Goal: Task Accomplishment & Management: Use online tool/utility

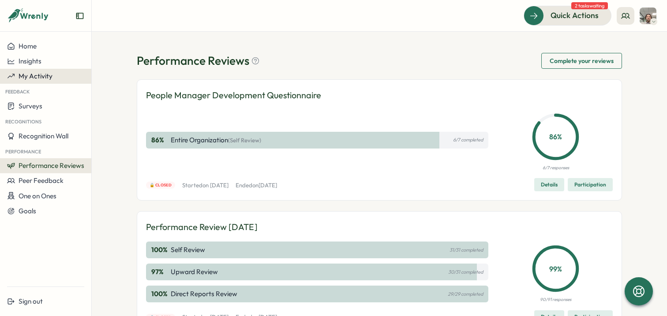
click at [34, 77] on span "My Activity" at bounding box center [36, 76] width 34 height 8
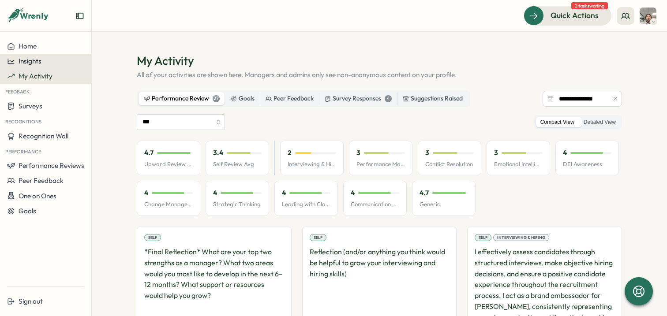
click at [62, 63] on div "Insights" at bounding box center [45, 61] width 77 height 8
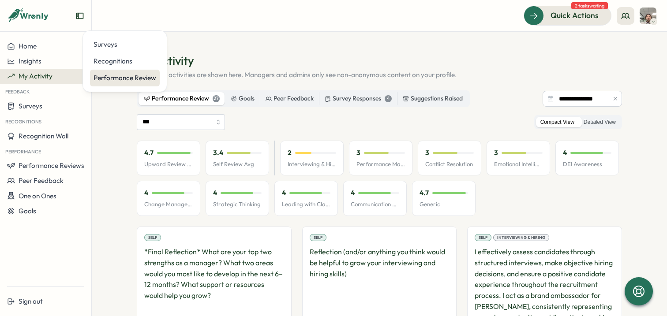
click at [139, 79] on div "Performance Review" at bounding box center [125, 78] width 63 height 10
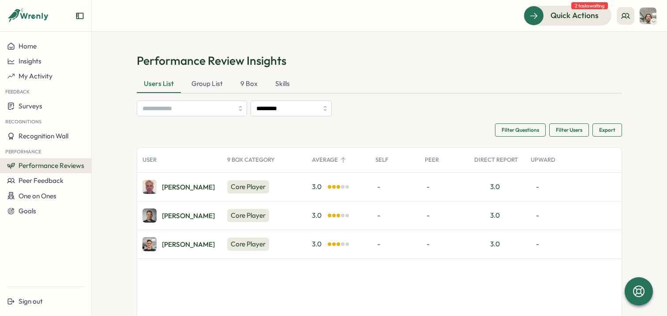
click at [206, 185] on div "David M." at bounding box center [179, 187] width 85 height 28
click at [243, 187] on div "Core Player" at bounding box center [248, 186] width 42 height 13
click at [177, 187] on div "David M." at bounding box center [188, 187] width 53 height 7
click at [169, 190] on div "David M." at bounding box center [188, 187] width 53 height 7
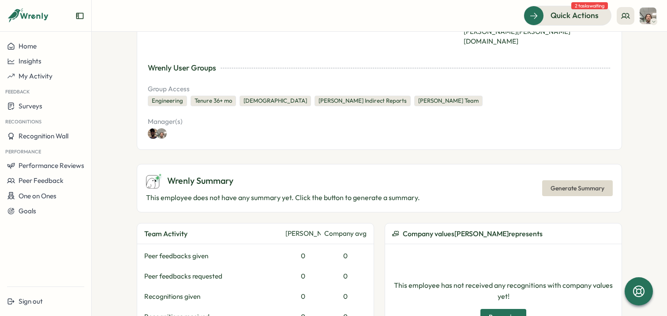
scroll to position [158, 0]
click at [571, 180] on span "Generate Summary" at bounding box center [577, 187] width 54 height 15
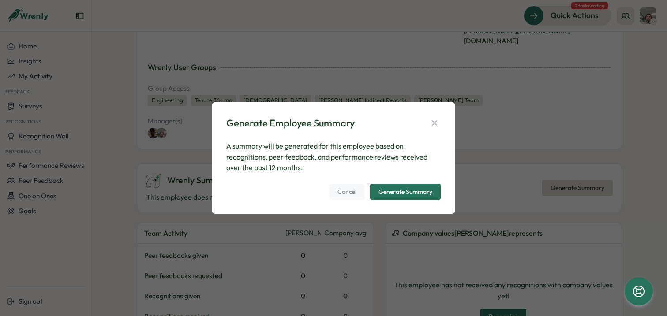
click at [404, 190] on div "Generate Summary" at bounding box center [405, 192] width 54 height 6
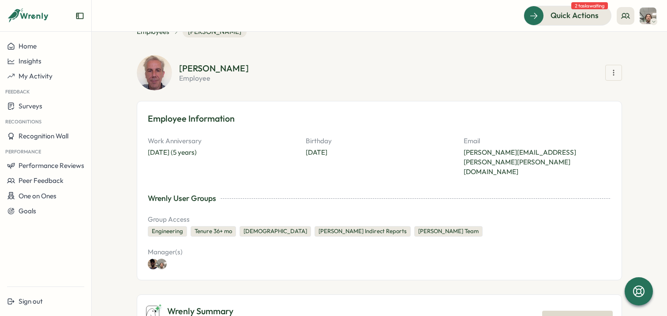
scroll to position [0, 0]
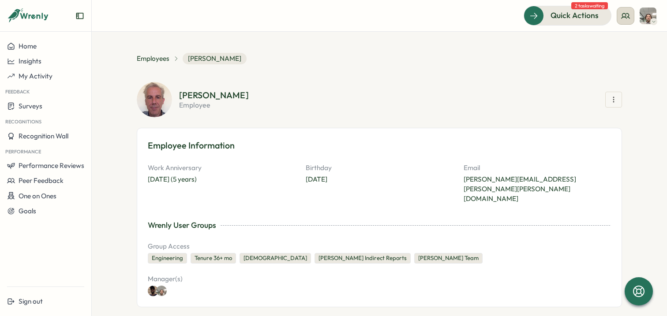
click at [632, 19] on button at bounding box center [626, 16] width 18 height 18
click at [539, 56] on div "Employees David McNair" at bounding box center [379, 58] width 485 height 11
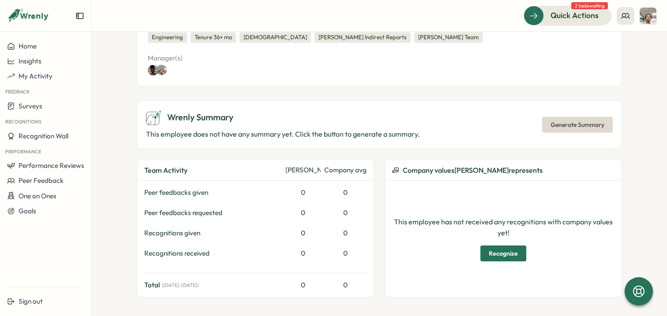
scroll to position [218, 0]
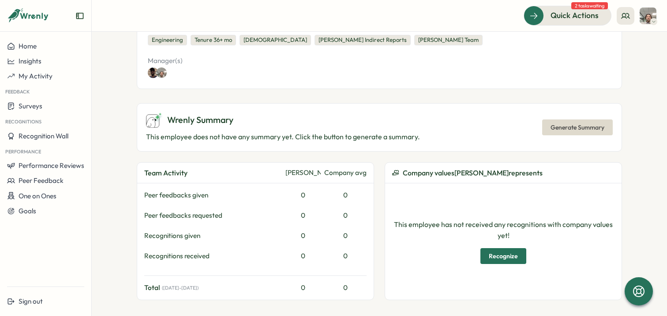
click at [484, 108] on div "Wrenly Summary This employee does not have any summary yet. Click the button to…" at bounding box center [379, 127] width 485 height 49
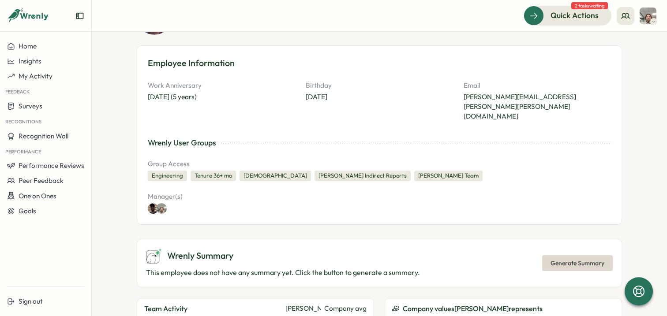
scroll to position [0, 0]
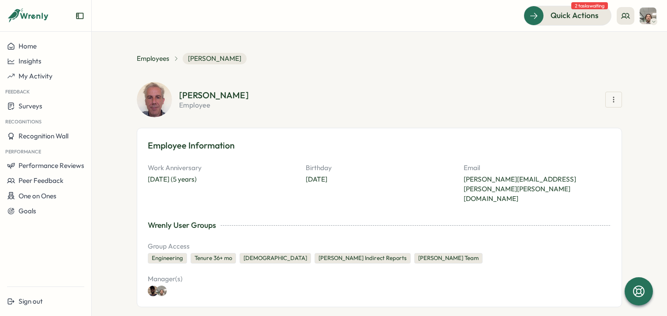
click at [415, 158] on div "Employee Information Work Anniversary Aug 03, 2020 (5 years) Birthday May 12 Em…" at bounding box center [379, 218] width 485 height 180
click at [638, 292] on icon at bounding box center [638, 291] width 15 height 15
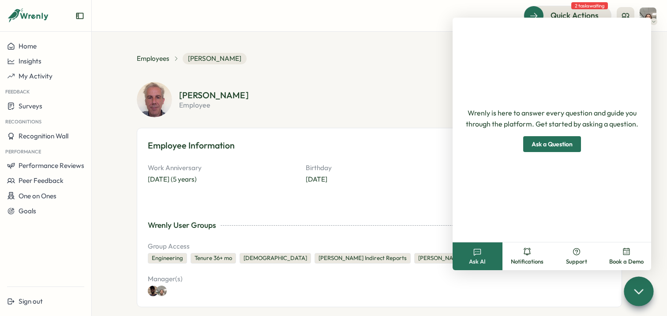
click at [410, 119] on div "David McNair employee Employee Information Work Anniversary Aug 03, 2020 (5 yea…" at bounding box center [379, 194] width 485 height 225
click at [464, 44] on div "Wrenly is here to answer every question and guide you through the platform. Get…" at bounding box center [552, 130] width 198 height 225
click at [634, 285] on icon at bounding box center [638, 291] width 13 height 13
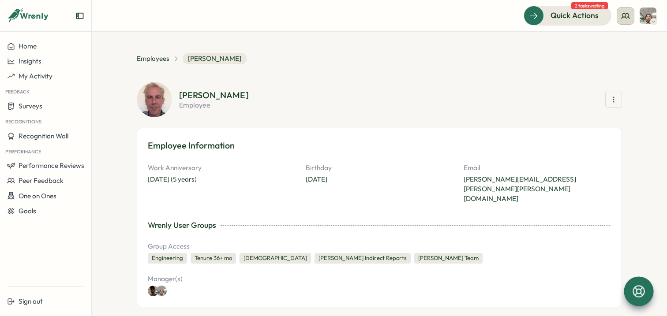
click at [627, 14] on icon at bounding box center [625, 15] width 9 height 9
click at [648, 20] on img at bounding box center [648, 15] width 17 height 17
drag, startPoint x: 555, startPoint y: 60, endPoint x: 415, endPoint y: 135, distance: 159.2
click at [554, 61] on div "Employees David McNair" at bounding box center [379, 58] width 485 height 11
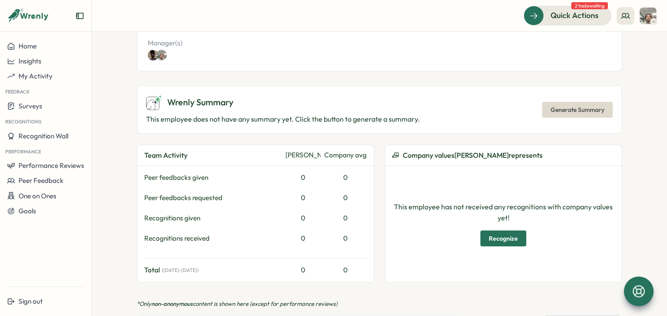
scroll to position [265, 0]
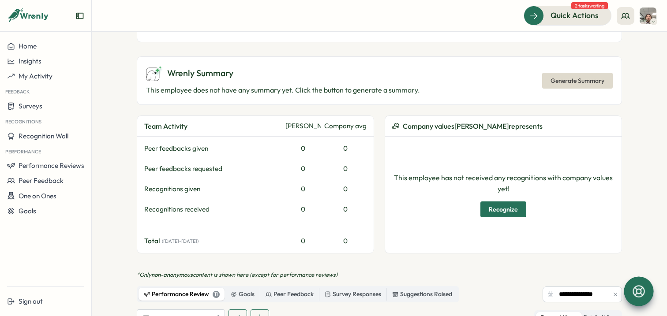
click at [478, 144] on div "This employee has not received any recognitions with company values yet! Recogn…" at bounding box center [503, 195] width 222 height 102
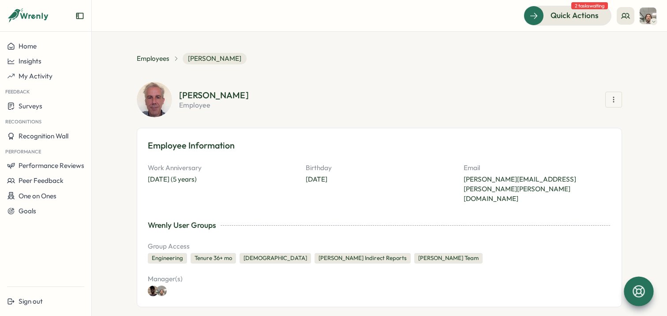
scroll to position [0, 0]
click at [478, 128] on div "Employee Information Work Anniversary Aug 03, 2020 (5 years) Birthday May 12 Em…" at bounding box center [379, 218] width 485 height 180
click at [409, 119] on div "David McNair employee Employee Information Work Anniversary Aug 03, 2020 (5 yea…" at bounding box center [379, 194] width 485 height 225
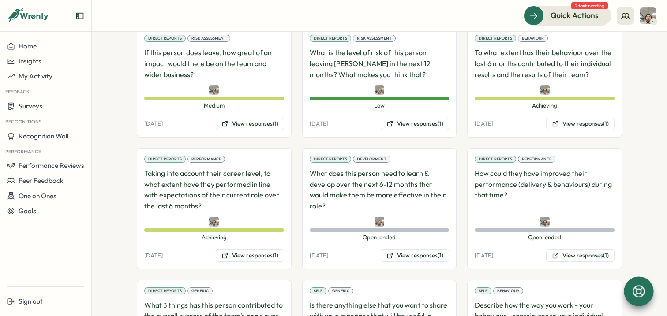
scroll to position [381, 0]
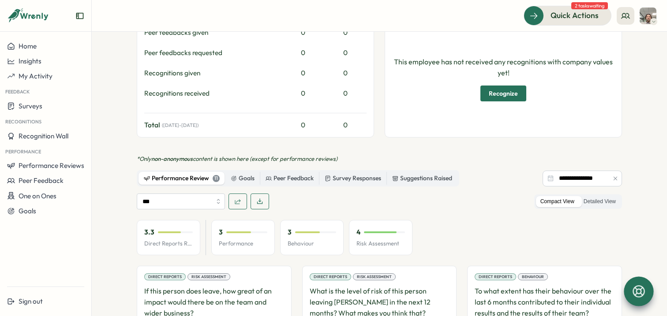
click at [520, 130] on div "**********" at bounding box center [379, 216] width 485 height 1089
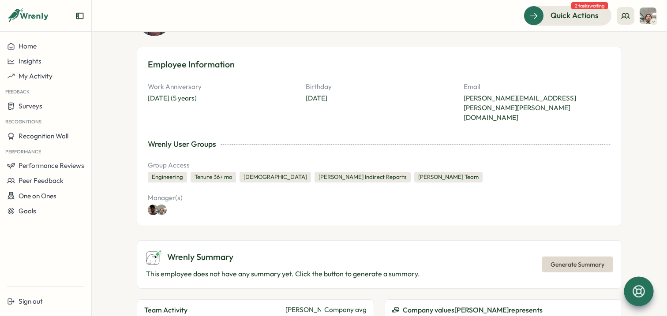
scroll to position [81, 0]
click at [572, 258] on span "Generate Summary" at bounding box center [577, 265] width 54 height 15
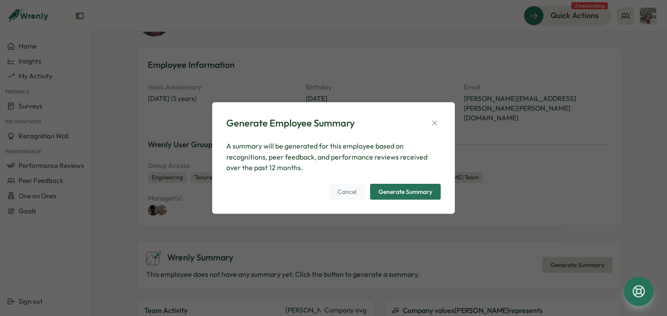
click at [400, 146] on p "A summary will be generated for this employee based on recognitions, peer feedb…" at bounding box center [333, 157] width 214 height 33
click at [541, 44] on div "Generate Employee Summary A summary will be generated for this employee based o…" at bounding box center [333, 158] width 667 height 316
click at [434, 125] on icon "button" at bounding box center [434, 123] width 9 height 9
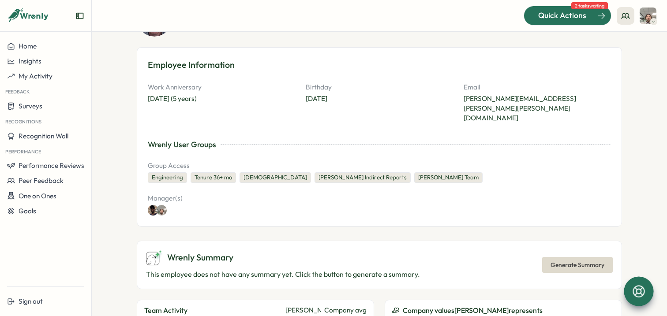
click at [571, 19] on span "Quick Actions" at bounding box center [562, 15] width 48 height 11
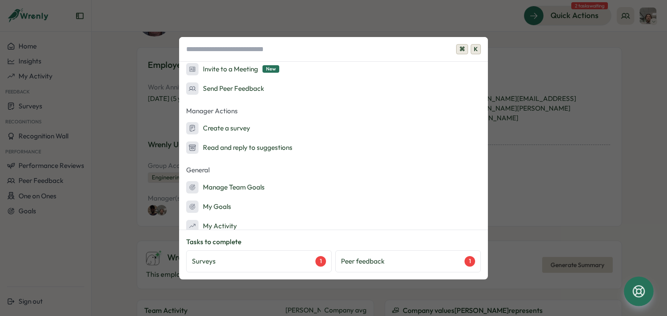
scroll to position [126, 0]
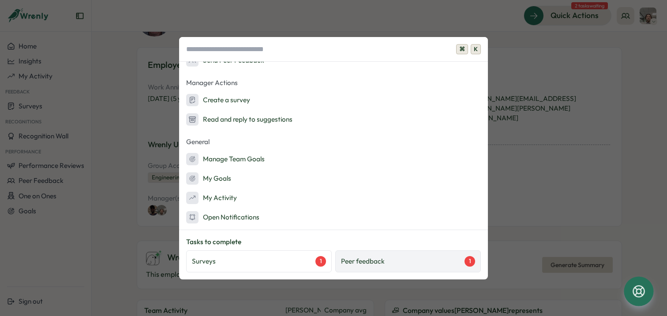
click at [401, 258] on div "Peer feedback 1" at bounding box center [408, 261] width 134 height 11
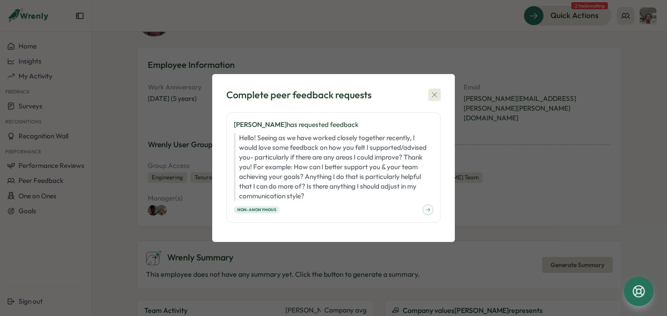
click at [439, 94] on button "button" at bounding box center [434, 95] width 12 height 12
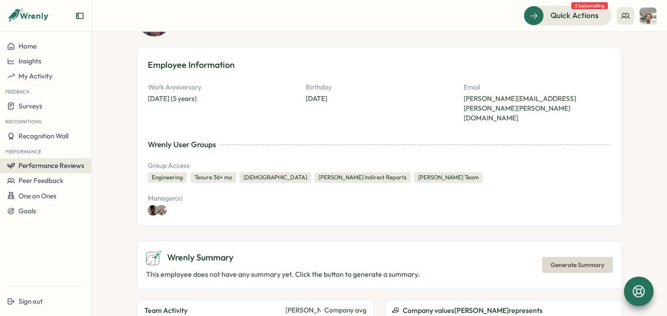
click at [61, 167] on span "Performance Reviews" at bounding box center [52, 165] width 66 height 8
click at [103, 175] on div "Insights" at bounding box center [106, 174] width 25 height 10
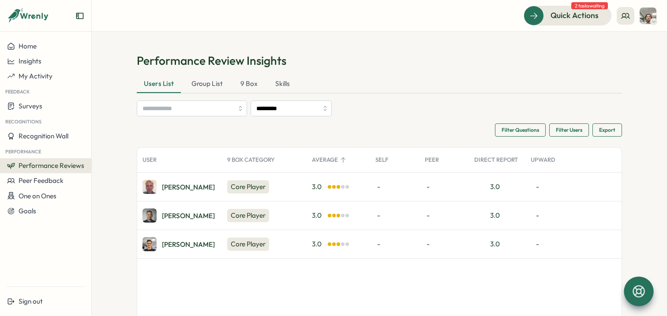
click at [536, 188] on div "-" at bounding box center [549, 187] width 49 height 28
click at [605, 130] on span "Export" at bounding box center [607, 130] width 16 height 12
click at [402, 62] on h1 "Performance Review Insights" at bounding box center [379, 60] width 485 height 15
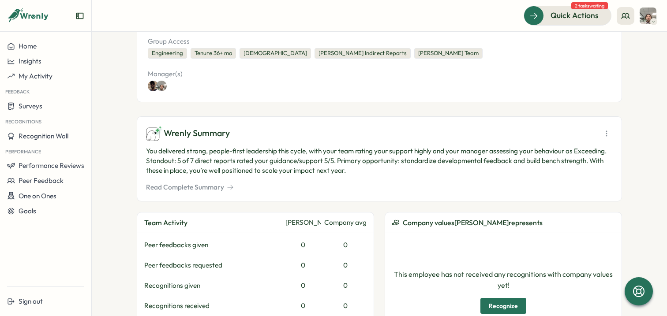
scroll to position [206, 0]
click at [210, 182] on button "Read Complete Summary" at bounding box center [190, 187] width 88 height 10
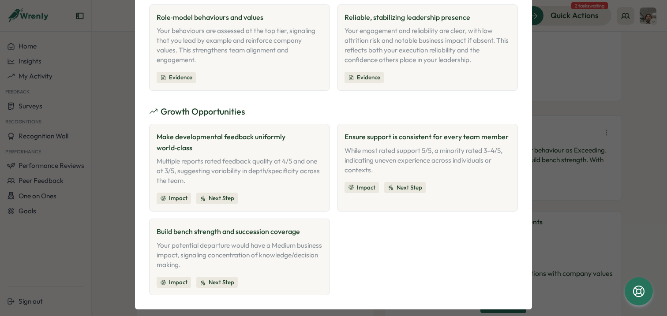
scroll to position [0, 0]
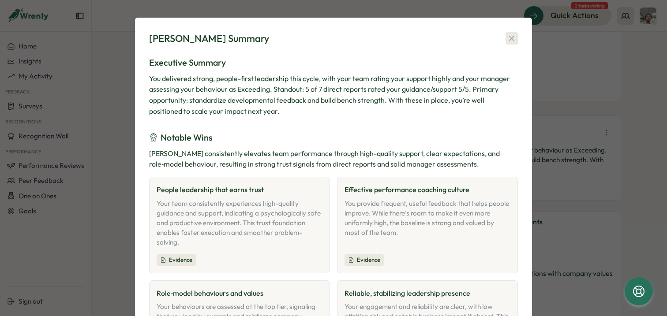
click at [507, 36] on icon "button" at bounding box center [511, 38] width 9 height 9
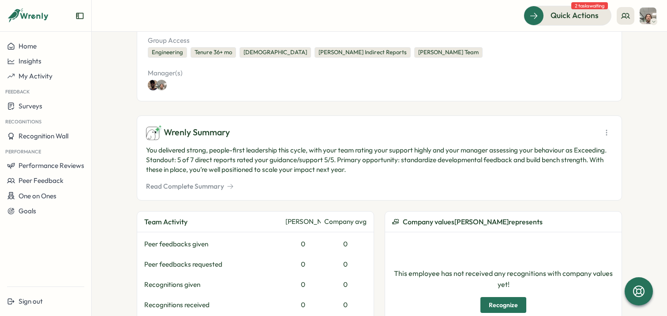
click at [515, 146] on p "You delivered strong, people-first leadership this cycle, with your team rating…" at bounding box center [379, 160] width 467 height 29
click at [606, 128] on icon at bounding box center [606, 132] width 9 height 9
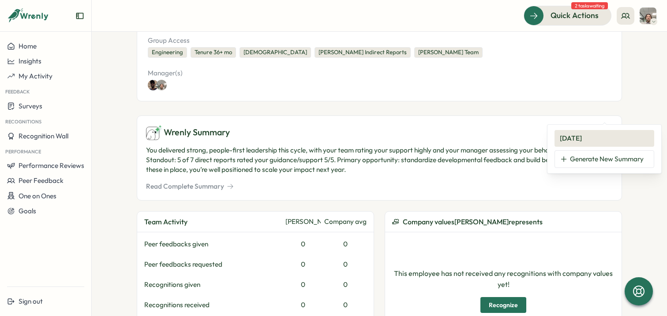
click at [522, 125] on div "Wrenly Summary [DATE] Generate New Summary" at bounding box center [379, 133] width 467 height 16
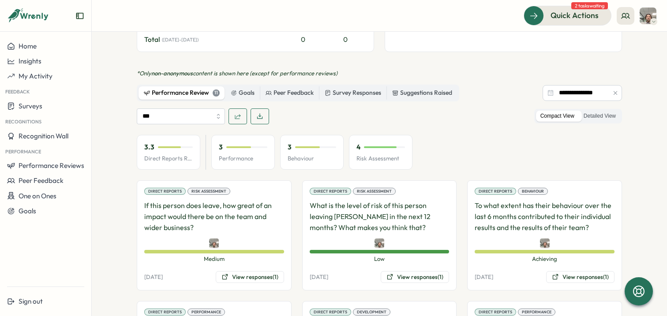
scroll to position [505, 0]
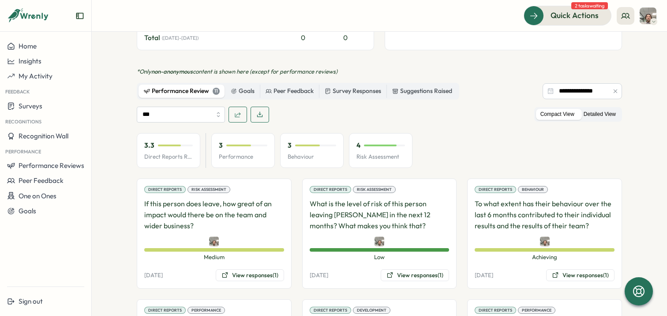
click at [600, 109] on label "Detailed View" at bounding box center [599, 114] width 41 height 11
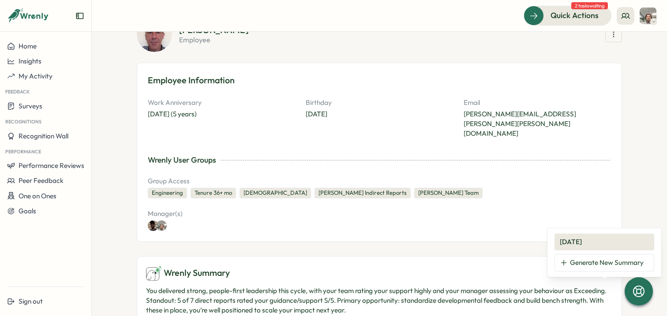
scroll to position [0, 0]
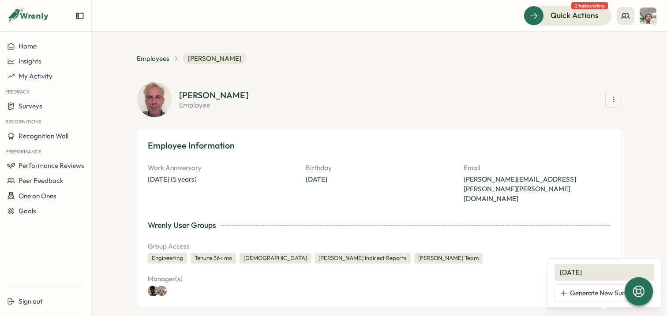
click at [614, 98] on icon "button" at bounding box center [613, 99] width 9 height 9
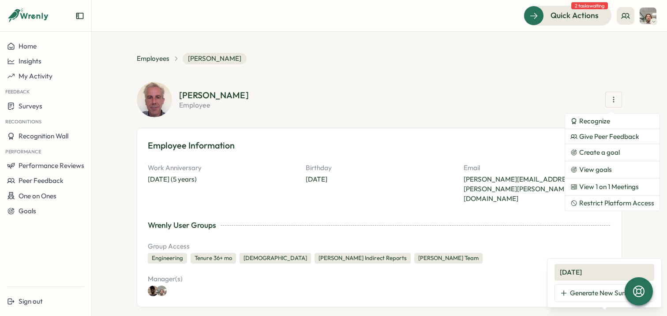
click at [523, 97] on section "[PERSON_NAME] employee Recognize Give Peer Feedback Create a goal View goals Vi…" at bounding box center [400, 100] width 443 height 18
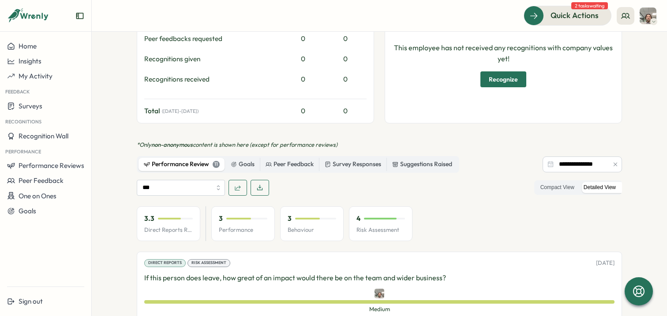
scroll to position [445, 0]
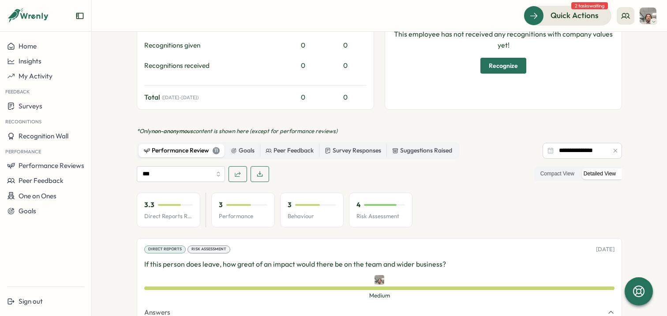
click at [606, 168] on label "Detailed View" at bounding box center [599, 173] width 41 height 11
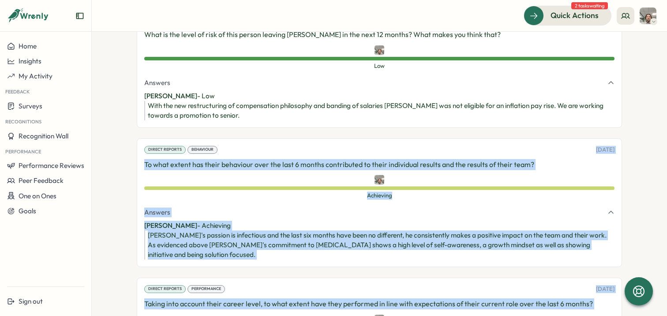
scroll to position [817, 0]
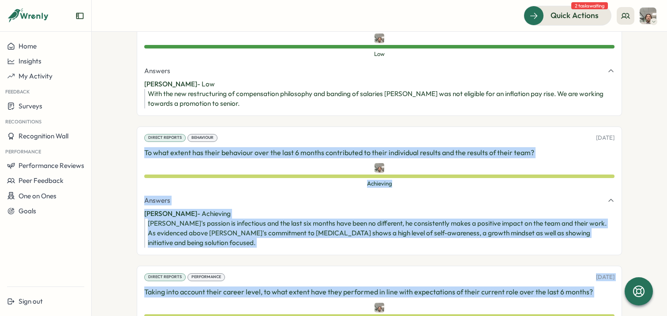
drag, startPoint x: 396, startPoint y: 279, endPoint x: 139, endPoint y: 134, distance: 295.9
copy div "To what extent has their behaviour over the last 6 months contributed to their …"
